Goal: Task Accomplishment & Management: Use online tool/utility

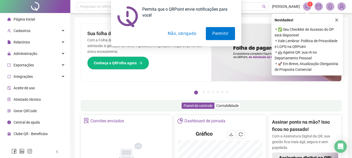
click at [184, 31] on button "Não, obrigado" at bounding box center [181, 33] width 41 height 13
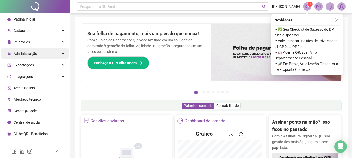
click at [49, 57] on div "Administração" at bounding box center [35, 53] width 68 height 10
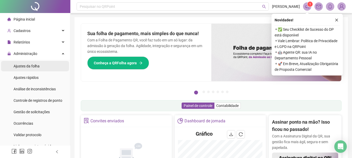
click at [47, 66] on li "Ajustes da folha" at bounding box center [35, 66] width 68 height 10
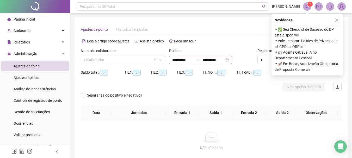
click at [337, 21] on icon "close" at bounding box center [337, 20] width 4 height 4
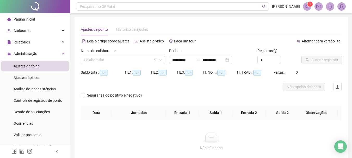
type input "**********"
click at [131, 56] on div "Colaborador" at bounding box center [123, 60] width 84 height 8
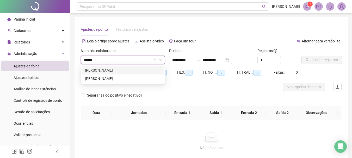
type input "*******"
click at [131, 68] on div "[PERSON_NAME]" at bounding box center [123, 71] width 76 height 6
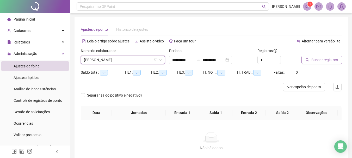
click at [322, 59] on span "Buscar registros" at bounding box center [324, 60] width 27 height 6
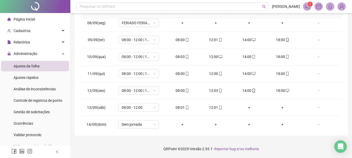
scroll to position [160, 0]
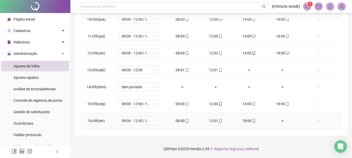
click at [281, 120] on div "+" at bounding box center [282, 121] width 25 height 6
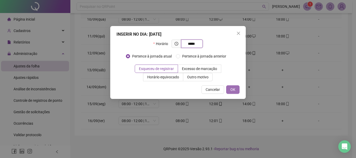
type input "*****"
click at [231, 88] on span "OK" at bounding box center [232, 90] width 5 height 6
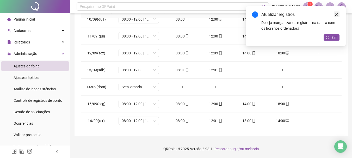
click at [336, 14] on icon "close" at bounding box center [337, 15] width 4 height 4
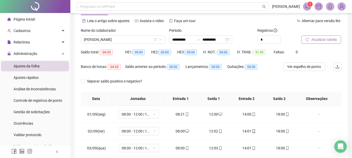
scroll to position [4, 0]
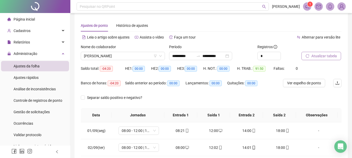
click at [312, 56] on span "Atualizar tabela" at bounding box center [324, 56] width 26 height 6
click at [217, 56] on input "**********" at bounding box center [214, 56] width 22 height 6
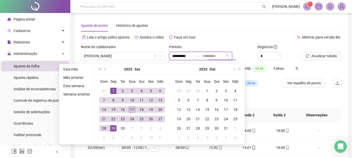
type input "**********"
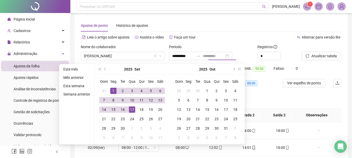
click at [133, 111] on div "17" at bounding box center [132, 110] width 6 height 6
type input "**********"
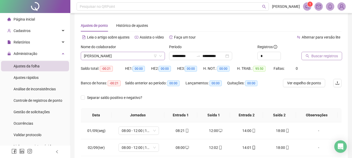
click at [108, 54] on span "[PERSON_NAME]" at bounding box center [123, 56] width 78 height 8
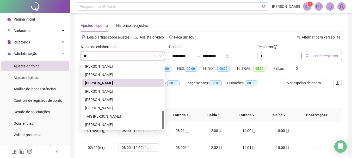
scroll to position [175, 0]
type input "***"
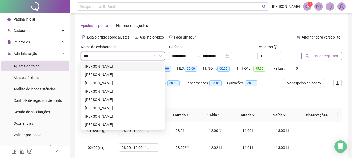
scroll to position [0, 0]
click at [125, 82] on div "[PERSON_NAME]" at bounding box center [123, 83] width 76 height 6
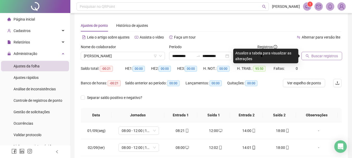
click at [329, 58] on span "Buscar registros" at bounding box center [324, 56] width 27 height 6
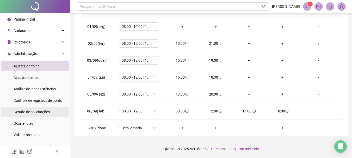
click at [48, 112] on span "Gestão de solicitações" at bounding box center [32, 112] width 36 height 4
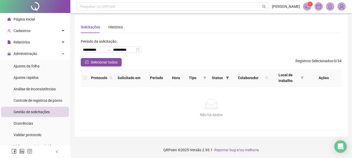
scroll to position [3, 0]
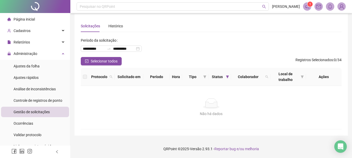
click at [37, 18] on li "Página inicial" at bounding box center [35, 19] width 68 height 10
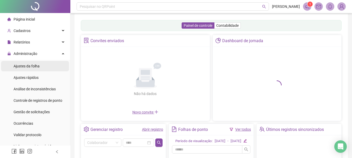
click at [41, 65] on li "Ajustes da folha" at bounding box center [35, 66] width 68 height 10
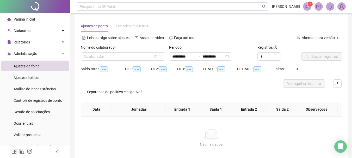
type input "**********"
click at [130, 58] on input "search" at bounding box center [120, 57] width 73 height 8
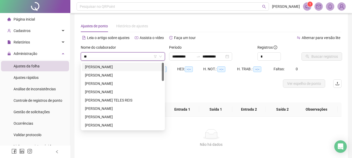
type input "***"
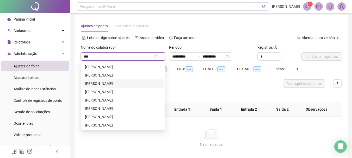
click at [131, 82] on div "[PERSON_NAME]" at bounding box center [123, 84] width 76 height 6
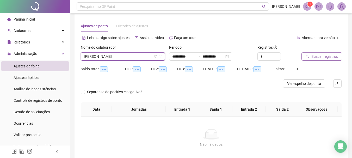
click at [319, 54] on span "Buscar registros" at bounding box center [324, 57] width 27 height 6
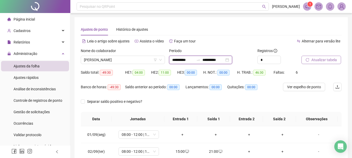
click at [180, 61] on input "**********" at bounding box center [183, 60] width 22 height 6
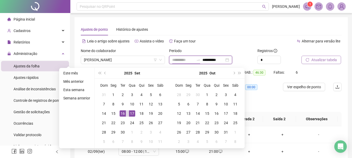
type input "**********"
click at [121, 112] on div "16" at bounding box center [123, 114] width 6 height 6
type input "**********"
click at [128, 61] on span "[PERSON_NAME]" at bounding box center [123, 60] width 78 height 8
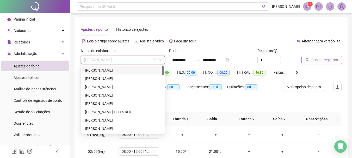
click at [127, 73] on div "[PERSON_NAME]" at bounding box center [123, 71] width 76 height 6
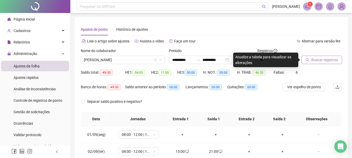
click at [321, 58] on span "Buscar registros" at bounding box center [324, 60] width 27 height 6
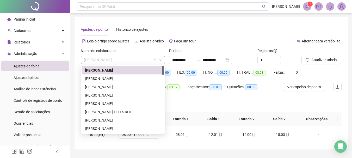
click at [128, 58] on span "[PERSON_NAME]" at bounding box center [123, 60] width 78 height 8
click at [126, 88] on div "[PERSON_NAME]" at bounding box center [123, 87] width 76 height 6
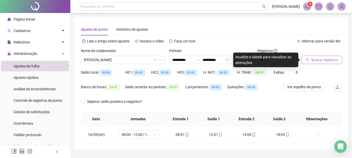
click at [318, 61] on span "Buscar registros" at bounding box center [324, 60] width 27 height 6
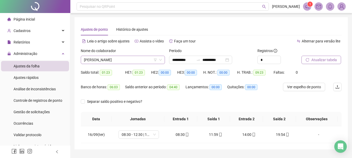
click at [134, 57] on span "[PERSON_NAME]" at bounding box center [123, 60] width 78 height 8
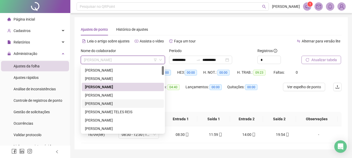
click at [129, 103] on div "[PERSON_NAME]" at bounding box center [123, 104] width 76 height 6
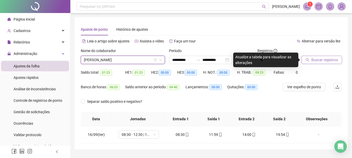
click at [319, 57] on span "Buscar registros" at bounding box center [324, 60] width 27 height 6
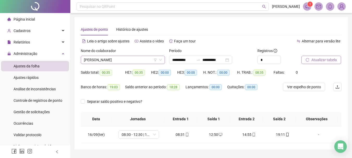
click at [119, 57] on span "[PERSON_NAME]" at bounding box center [123, 60] width 78 height 8
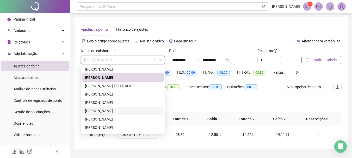
scroll to position [52, 0]
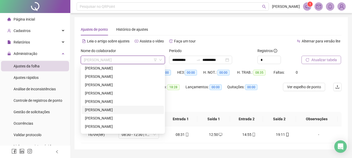
click at [124, 110] on div "[PERSON_NAME]" at bounding box center [123, 110] width 76 height 6
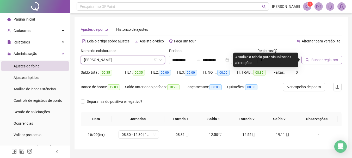
click at [316, 58] on span "Buscar registros" at bounding box center [324, 60] width 27 height 6
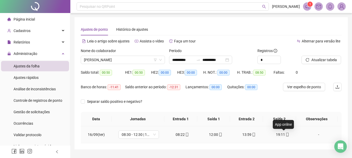
click at [276, 134] on div "19:11" at bounding box center [282, 135] width 25 height 6
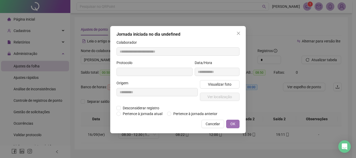
type input "**********"
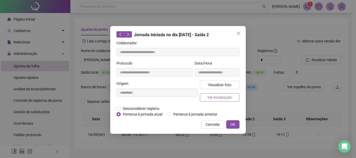
click at [222, 97] on span "Ver localização" at bounding box center [219, 98] width 24 height 6
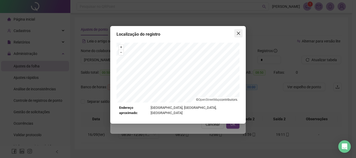
click at [237, 33] on icon "close" at bounding box center [238, 33] width 4 height 4
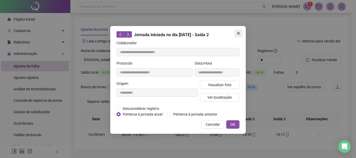
click at [237, 33] on icon "close" at bounding box center [238, 33] width 4 height 4
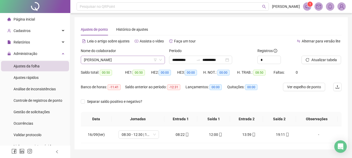
click at [131, 60] on span "[PERSON_NAME]" at bounding box center [123, 60] width 78 height 8
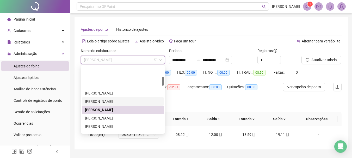
scroll to position [78, 0]
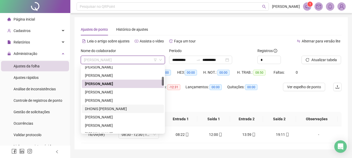
click at [106, 109] on div "DHONIS [PERSON_NAME]" at bounding box center [123, 109] width 76 height 6
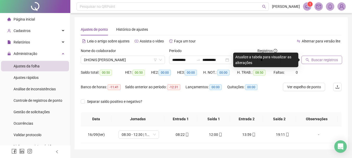
click at [318, 59] on span "Buscar registros" at bounding box center [324, 60] width 27 height 6
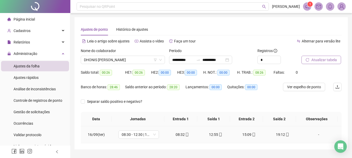
click at [245, 135] on div "15:09" at bounding box center [249, 135] width 25 height 6
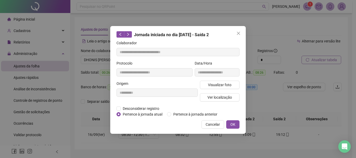
type input "**********"
click at [140, 107] on span "Desconsiderar registro" at bounding box center [141, 109] width 41 height 6
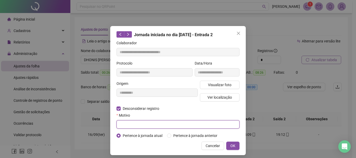
click at [145, 125] on input "text" at bounding box center [178, 124] width 123 height 8
type input "****"
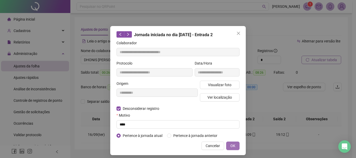
click at [232, 144] on span "OK" at bounding box center [232, 146] width 5 height 6
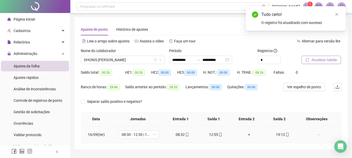
click at [246, 136] on div "+" at bounding box center [249, 135] width 25 height 6
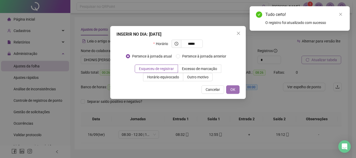
type input "*****"
click at [236, 88] on button "OK" at bounding box center [232, 89] width 13 height 8
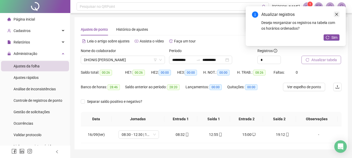
click at [338, 13] on icon "close" at bounding box center [337, 15] width 4 height 4
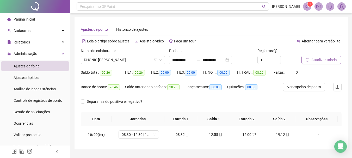
click at [320, 60] on span "Atualizar tabela" at bounding box center [324, 60] width 26 height 6
click at [182, 132] on div "08:32" at bounding box center [182, 135] width 25 height 6
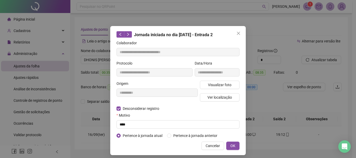
type input "**********"
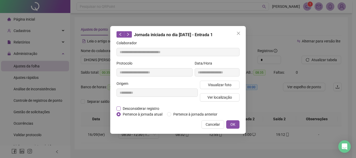
click at [131, 107] on span "Desconsiderar registro" at bounding box center [141, 109] width 41 height 6
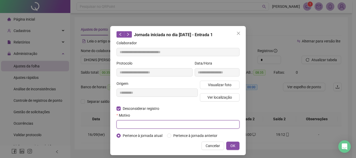
click at [135, 126] on input "text" at bounding box center [178, 124] width 123 height 8
type input "****"
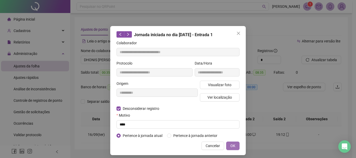
click at [232, 144] on span "OK" at bounding box center [232, 146] width 5 height 6
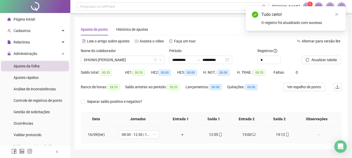
click at [179, 136] on div "+" at bounding box center [182, 135] width 25 height 6
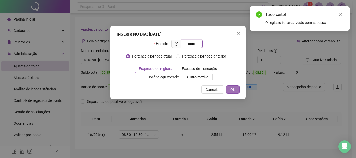
type input "*****"
click at [231, 89] on span "OK" at bounding box center [232, 90] width 5 height 6
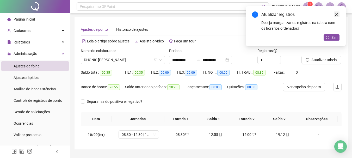
click at [336, 14] on icon "close" at bounding box center [337, 15] width 4 height 4
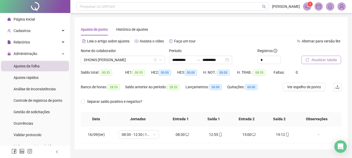
click at [323, 58] on span "Atualizar tabela" at bounding box center [324, 60] width 26 height 6
click at [182, 134] on div "08:30" at bounding box center [182, 135] width 25 height 6
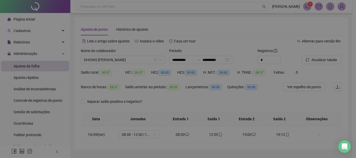
type input "**********"
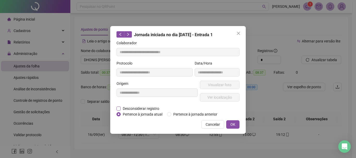
click at [145, 107] on span "Desconsiderar registro" at bounding box center [141, 109] width 41 height 6
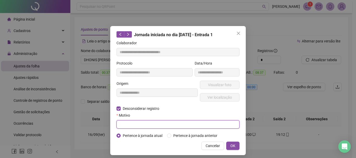
click at [138, 122] on input "text" at bounding box center [178, 124] width 123 height 8
type input "****"
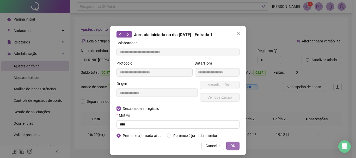
click at [230, 145] on span "OK" at bounding box center [232, 146] width 5 height 6
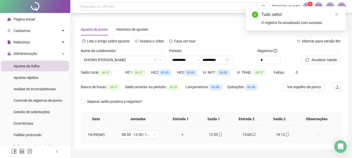
click at [180, 134] on div "+" at bounding box center [182, 135] width 25 height 6
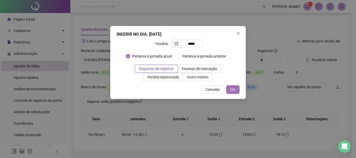
type input "*****"
click at [234, 91] on span "OK" at bounding box center [232, 90] width 5 height 6
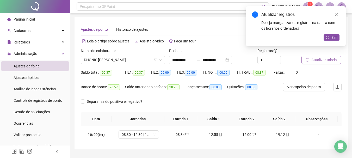
click at [318, 63] on span "Atualizar tabela" at bounding box center [324, 60] width 26 height 6
click at [336, 14] on icon "close" at bounding box center [337, 15] width 4 height 4
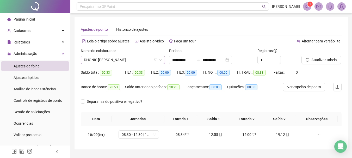
click at [122, 61] on span "DHONIS [PERSON_NAME]" at bounding box center [123, 60] width 78 height 8
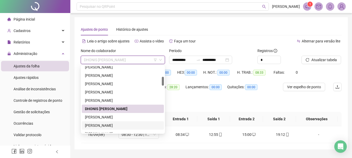
click at [108, 127] on div "[PERSON_NAME]" at bounding box center [123, 126] width 76 height 6
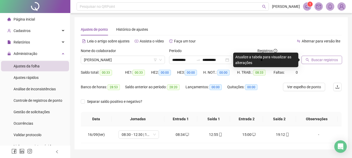
click at [325, 62] on span "Buscar registros" at bounding box center [324, 60] width 27 height 6
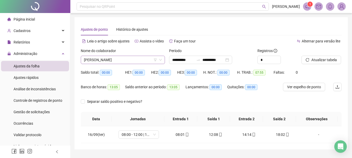
click at [134, 58] on span "[PERSON_NAME]" at bounding box center [123, 60] width 78 height 8
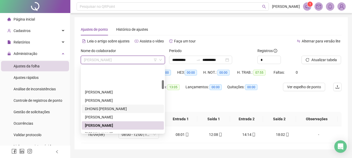
scroll to position [130, 0]
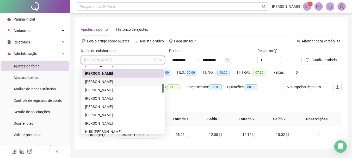
click at [116, 83] on div "[PERSON_NAME]" at bounding box center [123, 82] width 76 height 6
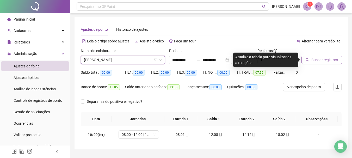
click at [323, 60] on span "Buscar registros" at bounding box center [324, 60] width 27 height 6
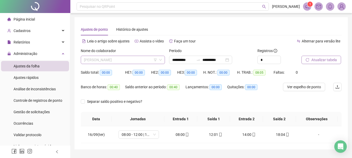
click at [119, 60] on span "[PERSON_NAME]" at bounding box center [123, 60] width 78 height 8
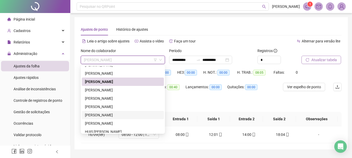
click at [115, 116] on div "[PERSON_NAME]" at bounding box center [123, 115] width 76 height 6
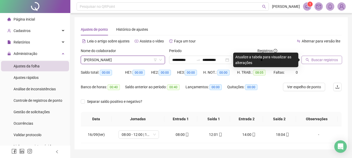
click at [326, 55] on div at bounding box center [315, 52] width 27 height 8
click at [322, 58] on span "Buscar registros" at bounding box center [324, 60] width 27 height 6
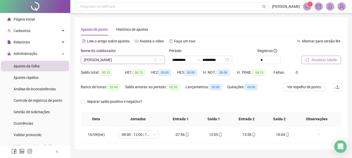
click at [137, 62] on span "[PERSON_NAME]" at bounding box center [123, 60] width 78 height 8
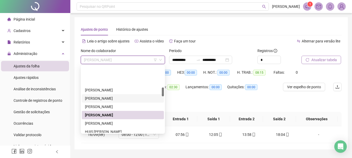
scroll to position [156, 0]
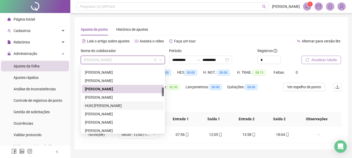
click at [114, 106] on div "HUIS [PERSON_NAME]" at bounding box center [123, 106] width 76 height 6
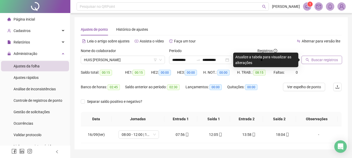
click at [312, 59] on span "Buscar registros" at bounding box center [324, 60] width 27 height 6
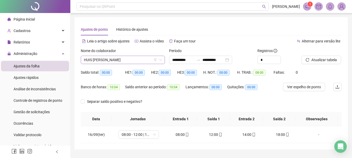
click at [145, 61] on span "HUIS [PERSON_NAME]" at bounding box center [123, 60] width 78 height 8
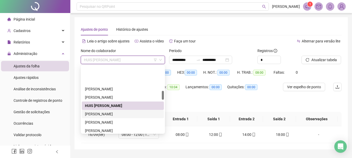
scroll to position [182, 0]
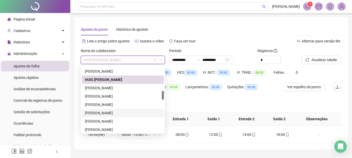
click at [106, 114] on div "[PERSON_NAME]" at bounding box center [123, 113] width 76 height 6
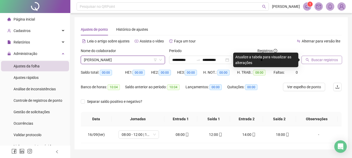
click at [321, 59] on span "Buscar registros" at bounding box center [324, 60] width 27 height 6
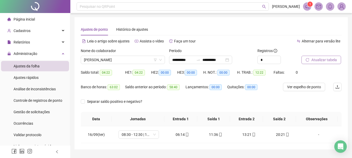
click at [130, 55] on div "Nome do colaborador" at bounding box center [123, 52] width 84 height 8
click at [130, 57] on span "[PERSON_NAME]" at bounding box center [123, 60] width 78 height 8
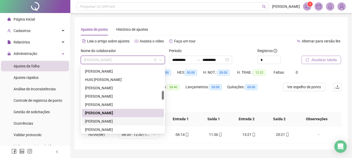
click at [120, 122] on div "[PERSON_NAME]" at bounding box center [123, 122] width 76 height 6
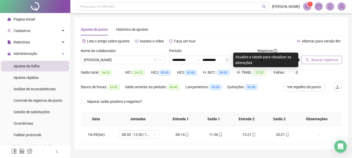
click at [327, 58] on span "Buscar registros" at bounding box center [324, 60] width 27 height 6
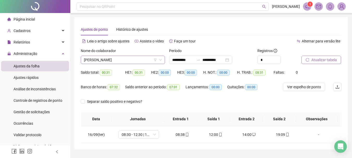
click at [121, 57] on span "[PERSON_NAME]" at bounding box center [123, 60] width 78 height 8
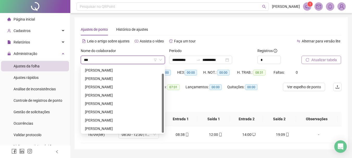
scroll to position [0, 0]
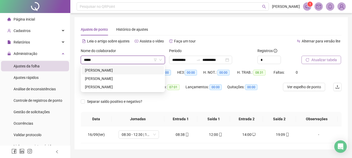
type input "******"
click at [132, 81] on div "[PERSON_NAME]" at bounding box center [123, 79] width 76 height 6
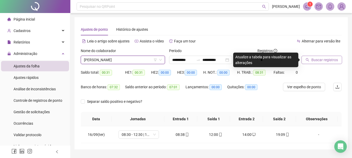
click at [324, 62] on span "Buscar registros" at bounding box center [324, 60] width 27 height 6
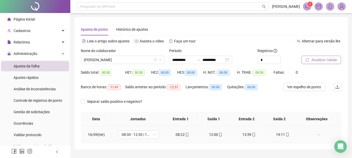
click at [182, 136] on div "08:22" at bounding box center [182, 135] width 25 height 6
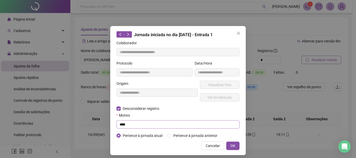
type input "**********"
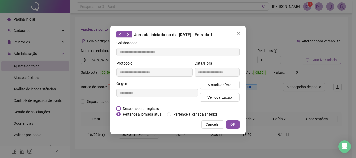
click at [134, 107] on span "Desconsiderar registro" at bounding box center [141, 109] width 41 height 6
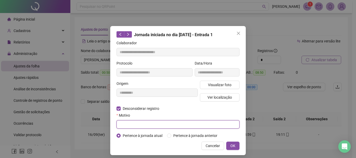
click at [136, 127] on input "text" at bounding box center [178, 124] width 123 height 8
type input "****"
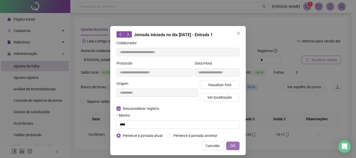
click at [235, 144] on button "OK" at bounding box center [232, 146] width 13 height 8
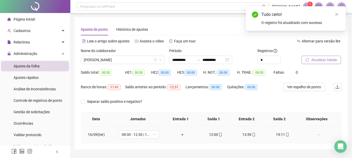
click at [180, 135] on div "+" at bounding box center [182, 135] width 25 height 6
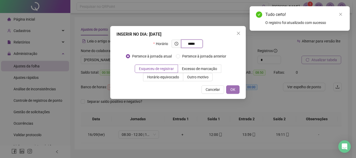
type input "*****"
click at [233, 92] on span "OK" at bounding box center [232, 90] width 5 height 6
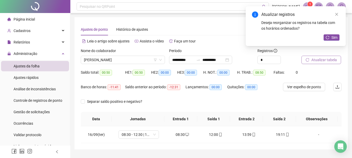
click at [322, 59] on span "Atualizar tabela" at bounding box center [324, 60] width 26 height 6
click at [337, 15] on icon "close" at bounding box center [337, 15] width 4 height 4
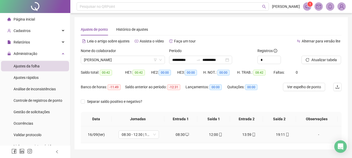
click at [278, 133] on div "19:11" at bounding box center [282, 135] width 25 height 6
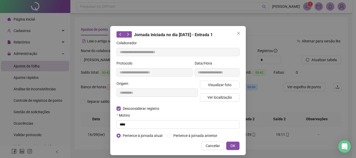
type input "**********"
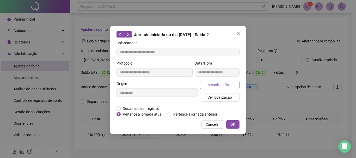
click at [220, 86] on span "Visualizar foto" at bounding box center [219, 85] width 23 height 6
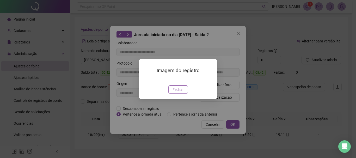
click at [177, 93] on span "Fechar" at bounding box center [178, 90] width 11 height 6
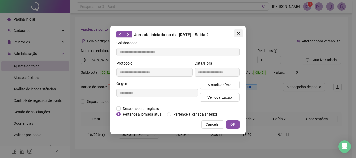
click at [239, 34] on icon "close" at bounding box center [238, 33] width 4 height 4
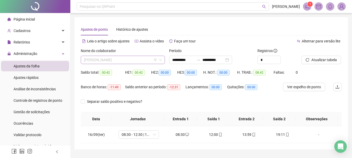
click at [125, 60] on span "[PERSON_NAME]" at bounding box center [123, 60] width 78 height 8
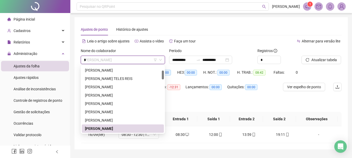
scroll to position [8, 0]
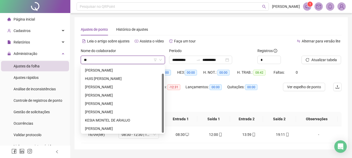
type input "***"
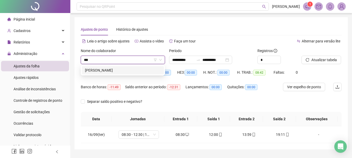
scroll to position [0, 0]
drag, startPoint x: 127, startPoint y: 70, endPoint x: 206, endPoint y: 71, distance: 78.7
click at [127, 70] on div "[PERSON_NAME]" at bounding box center [123, 71] width 76 height 6
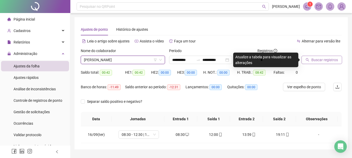
click at [318, 59] on span "Buscar registros" at bounding box center [324, 60] width 27 height 6
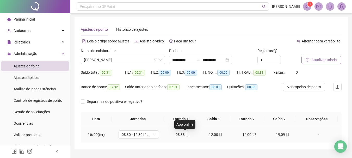
click at [185, 136] on icon "mobile" at bounding box center [187, 135] width 4 height 4
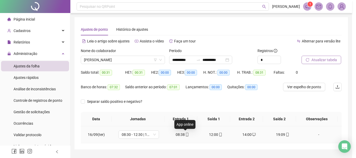
type input "**********"
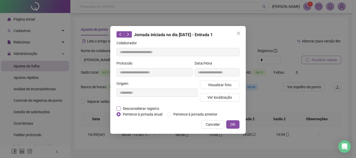
click at [142, 109] on span "Desconsiderar registro" at bounding box center [141, 109] width 41 height 6
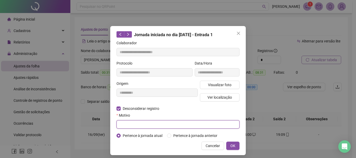
click at [136, 124] on input "text" at bounding box center [178, 124] width 123 height 8
type input "****"
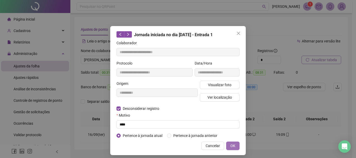
click at [231, 145] on span "OK" at bounding box center [232, 146] width 5 height 6
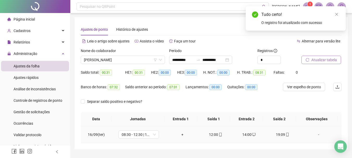
click at [180, 133] on div "+" at bounding box center [182, 135] width 25 height 6
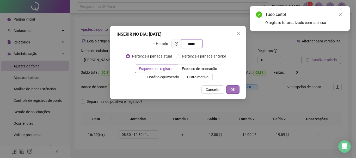
type input "*****"
click at [234, 90] on span "OK" at bounding box center [232, 90] width 5 height 6
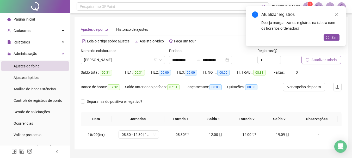
click at [324, 58] on span "Atualizar tabela" at bounding box center [324, 60] width 26 height 6
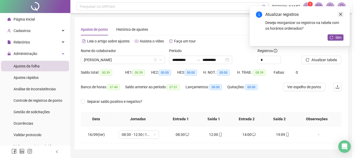
click at [340, 13] on icon "close" at bounding box center [341, 15] width 4 height 4
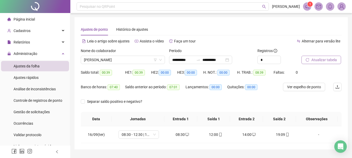
click at [320, 60] on span "Atualizar tabela" at bounding box center [324, 60] width 26 height 6
click at [122, 56] on div "[PERSON_NAME]" at bounding box center [123, 60] width 84 height 8
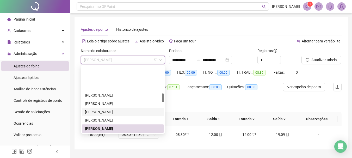
scroll to position [201, 0]
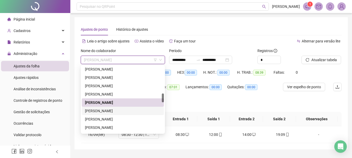
click at [113, 112] on div "[PERSON_NAME]" at bounding box center [123, 111] width 76 height 6
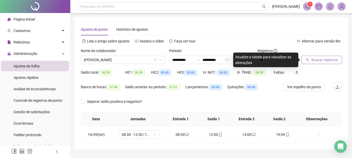
click at [314, 59] on span "Buscar registros" at bounding box center [324, 60] width 27 height 6
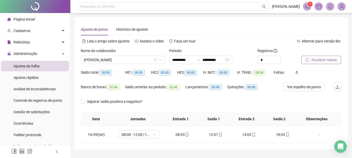
drag, startPoint x: 311, startPoint y: 57, endPoint x: 252, endPoint y: 33, distance: 64.1
click at [252, 33] on div "Ajustes de ponto Histórico de ajustes" at bounding box center [211, 29] width 261 height 12
click at [134, 61] on span "[PERSON_NAME]" at bounding box center [123, 60] width 78 height 8
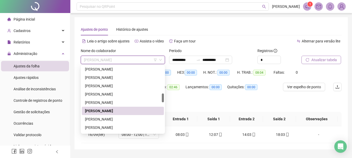
scroll to position [227, 0]
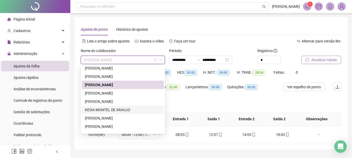
click at [118, 110] on div "KESIA MONTEL DE ARAUJO" at bounding box center [123, 110] width 76 height 6
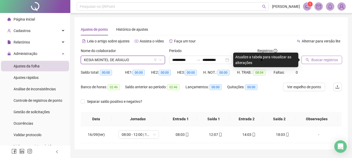
click at [118, 110] on div "Separar saldo positivo e negativo?" at bounding box center [116, 104] width 70 height 15
click at [118, 111] on div "Separar saldo positivo e negativo?" at bounding box center [116, 104] width 70 height 15
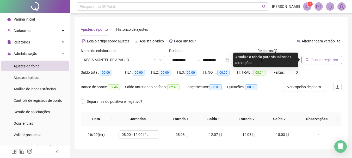
click at [118, 111] on div "Separar saldo positivo e negativo?" at bounding box center [116, 104] width 70 height 15
click at [86, 22] on div "**********" at bounding box center [211, 83] width 273 height 132
